Goal: Check status: Check status

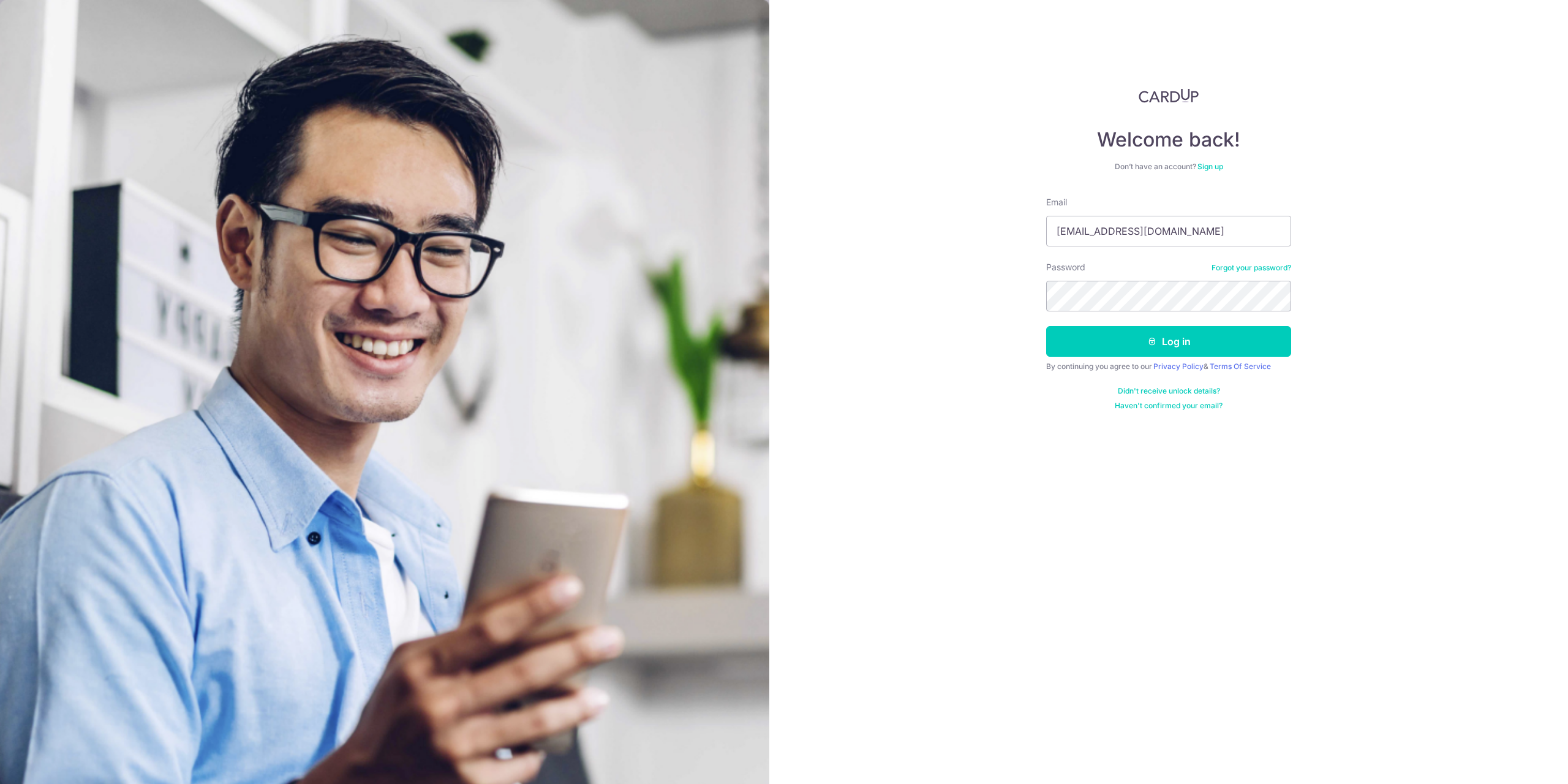
click at [1150, 335] on button "Log in" at bounding box center [1168, 341] width 245 height 31
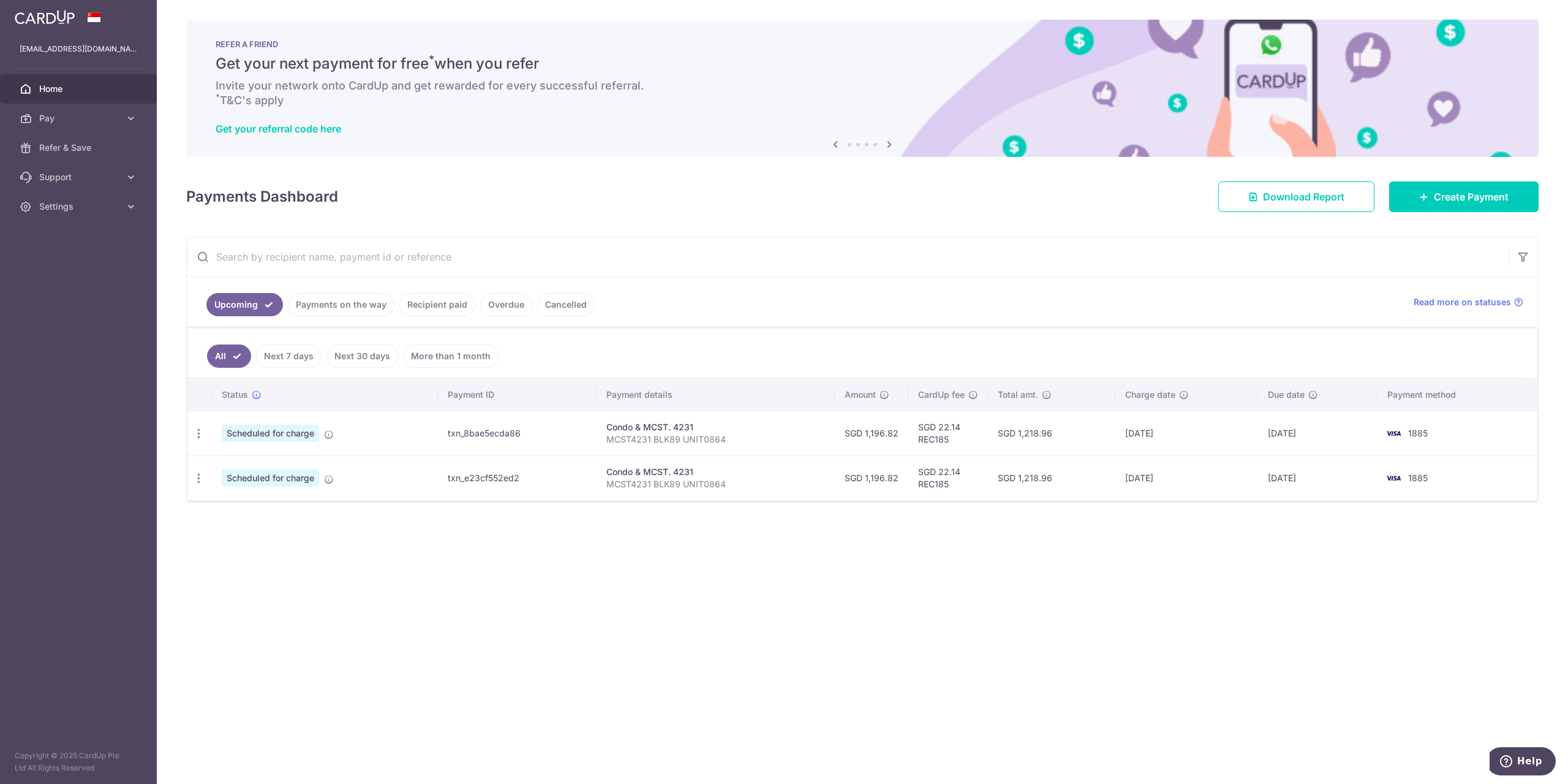
click at [462, 309] on link "Recipient paid" at bounding box center [437, 304] width 76 height 24
